Goal: Task Accomplishment & Management: Manage account settings

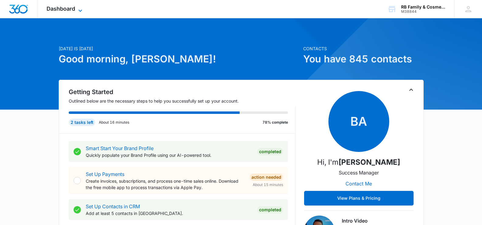
click at [82, 10] on icon at bounding box center [80, 10] width 7 height 7
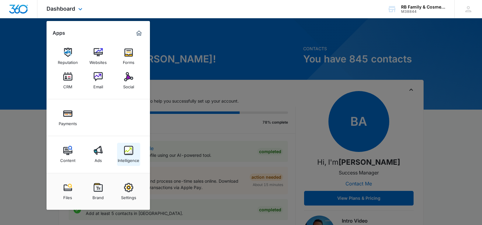
click at [136, 153] on link "Intelligence" at bounding box center [128, 154] width 23 height 23
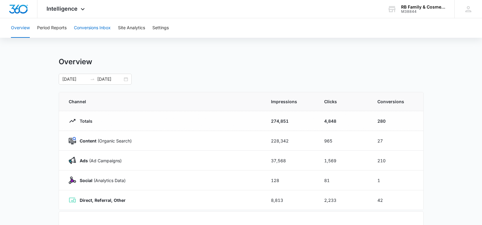
click at [98, 26] on button "Conversions Inbox" at bounding box center [92, 27] width 37 height 19
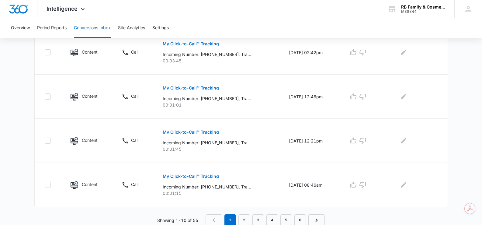
scroll to position [426, 0]
click at [247, 218] on link "2" at bounding box center [244, 219] width 12 height 12
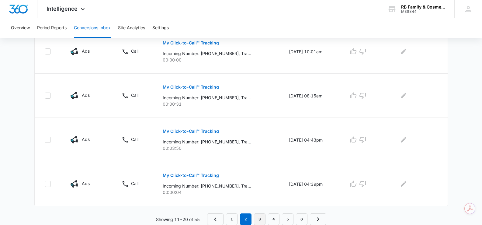
click at [257, 216] on link "3" at bounding box center [260, 219] width 12 height 12
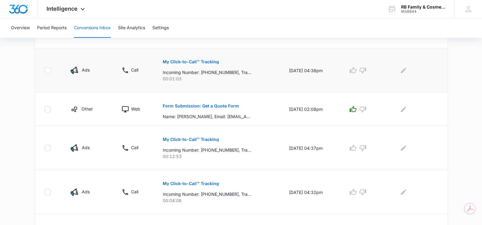
scroll to position [182, 0]
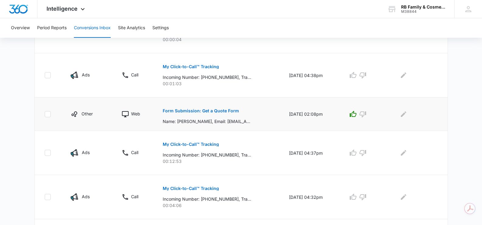
click at [205, 109] on p "Form Submission: Get a Quote Form" at bounding box center [201, 110] width 76 height 4
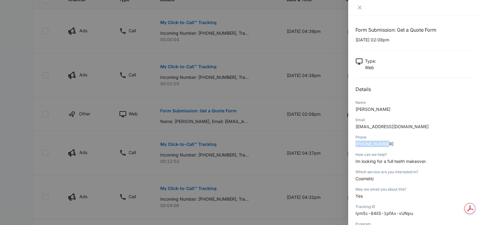
drag, startPoint x: 388, startPoint y: 144, endPoint x: 356, endPoint y: 145, distance: 31.9
click at [356, 145] on p "619 607-7071" at bounding box center [414, 143] width 119 height 6
copy span "619 607-7071"
drag, startPoint x: 360, startPoint y: 5, endPoint x: 361, endPoint y: 11, distance: 5.9
click at [360, 5] on button "Close" at bounding box center [359, 7] width 9 height 5
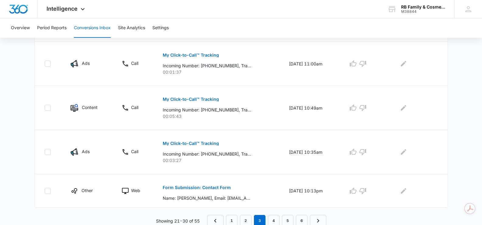
scroll to position [405, 0]
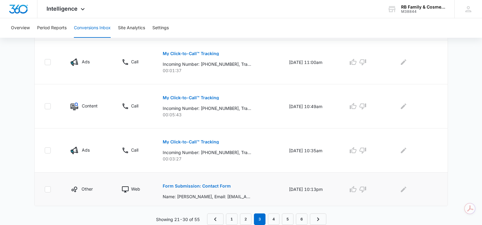
click at [196, 183] on button "Form Submission: Contact Form" at bounding box center [197, 185] width 68 height 15
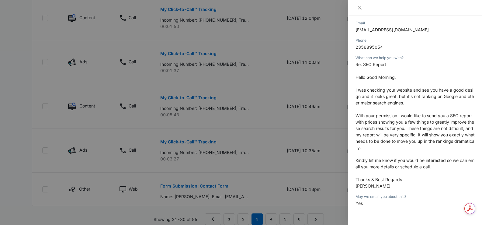
scroll to position [116, 0]
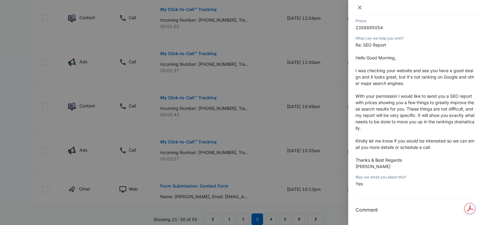
click at [358, 7] on icon "close" at bounding box center [359, 7] width 5 height 5
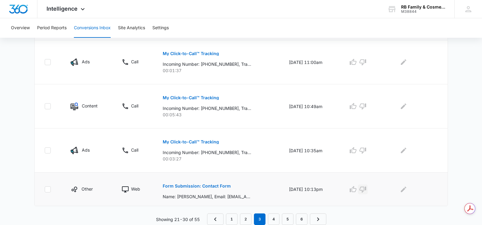
click at [364, 190] on icon "button" at bounding box center [362, 188] width 7 height 7
click at [216, 219] on icon "Previous Page" at bounding box center [215, 218] width 7 height 7
